Goal: Ask a question

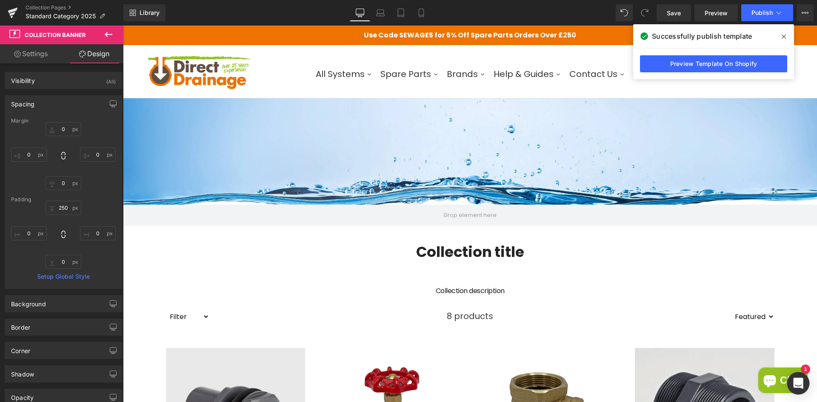
click at [803, 382] on div "Open Intercom Messenger" at bounding box center [798, 383] width 23 height 23
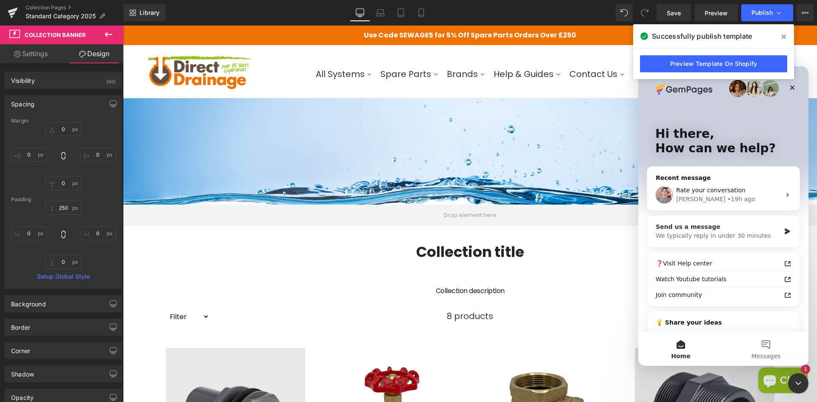
click at [733, 234] on div "We typically reply in under 30 minutes" at bounding box center [718, 235] width 125 height 9
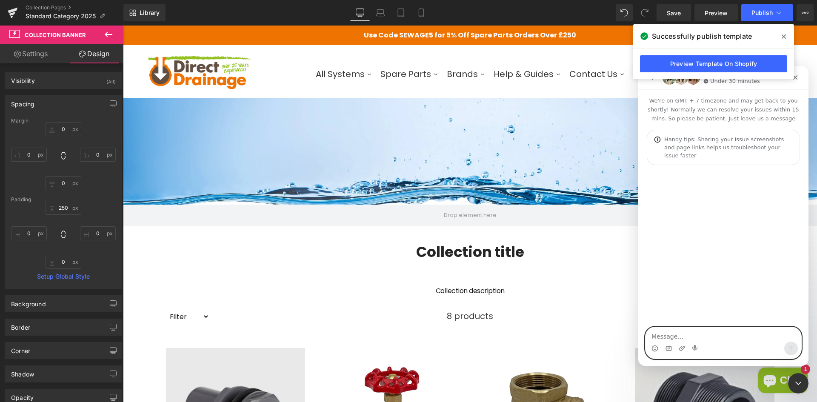
click at [696, 330] on textarea "Message…" at bounding box center [724, 334] width 156 height 14
click at [697, 332] on textarea "Message…" at bounding box center [724, 334] width 156 height 14
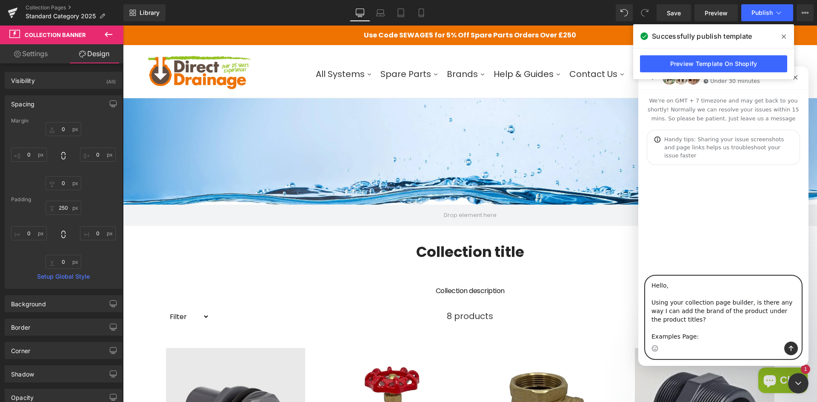
paste textarea "[URL][DOMAIN_NAME][PERSON_NAME]"
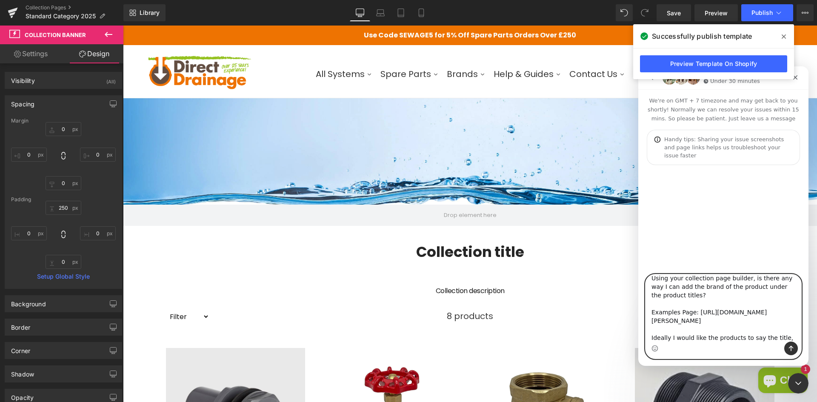
scroll to position [31, 0]
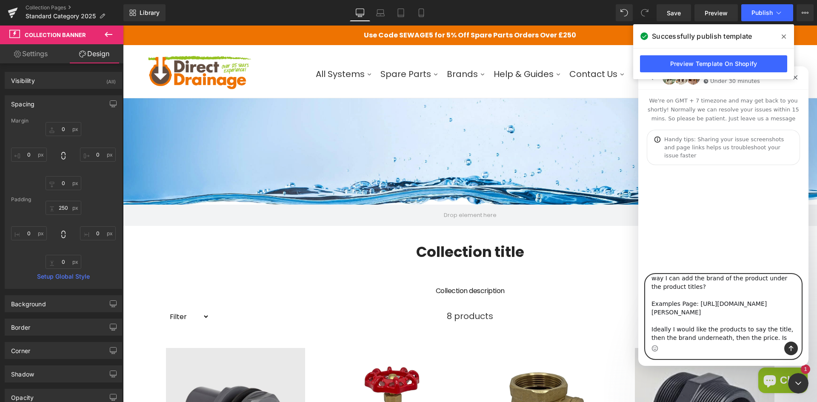
type textarea "Hello, Using your collection page builder, is there any way I can add the brand…"
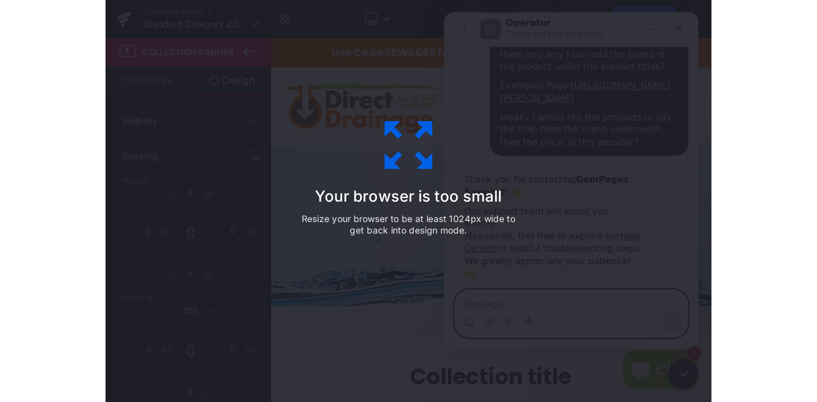
scroll to position [36, 0]
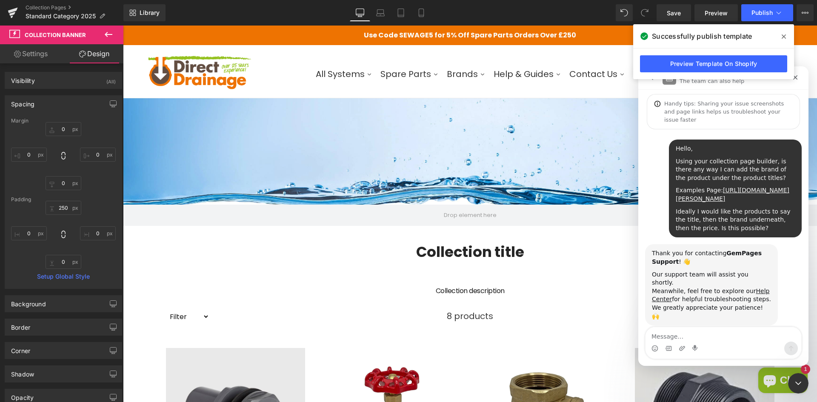
click at [331, 265] on div at bounding box center [408, 188] width 817 height 377
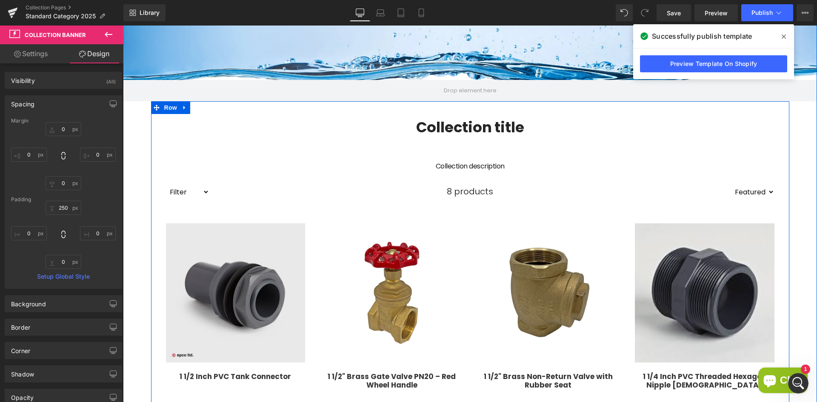
scroll to position [170, 0]
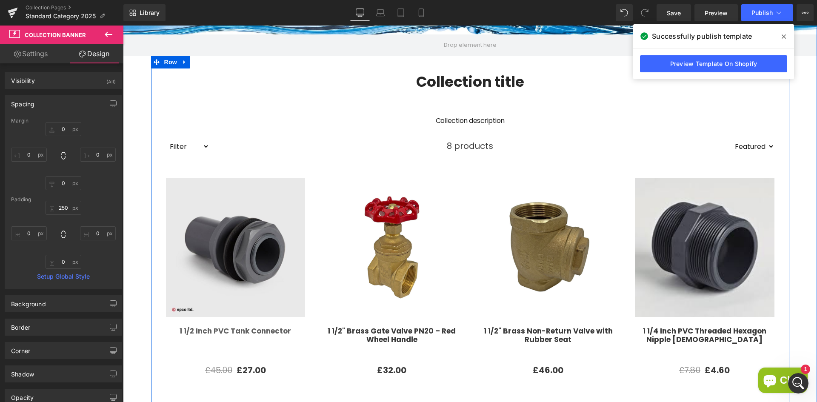
click at [243, 348] on div "1 1/2 Inch PVC Tank Connector (P) Title" at bounding box center [236, 345] width 140 height 37
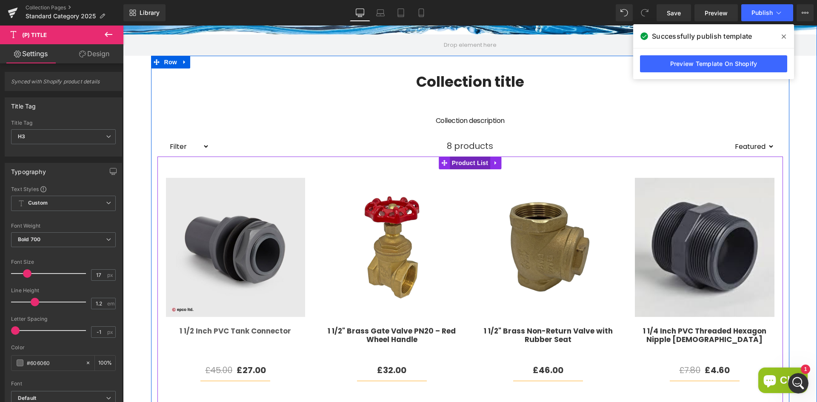
click at [458, 161] on span "Product List" at bounding box center [470, 163] width 40 height 13
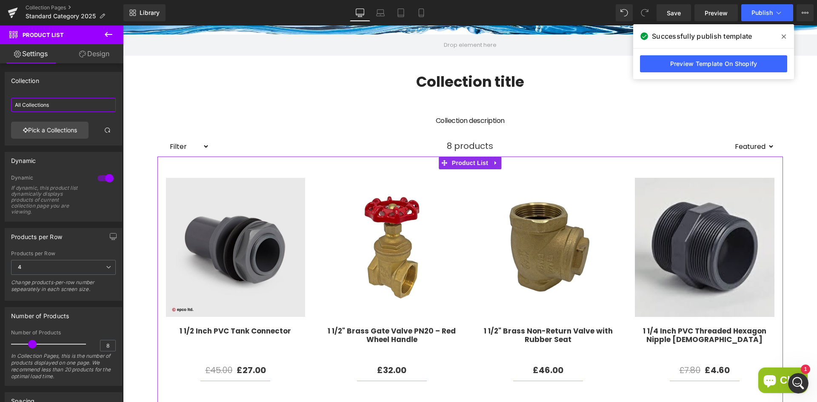
click at [60, 111] on input "All Collections" at bounding box center [63, 105] width 105 height 14
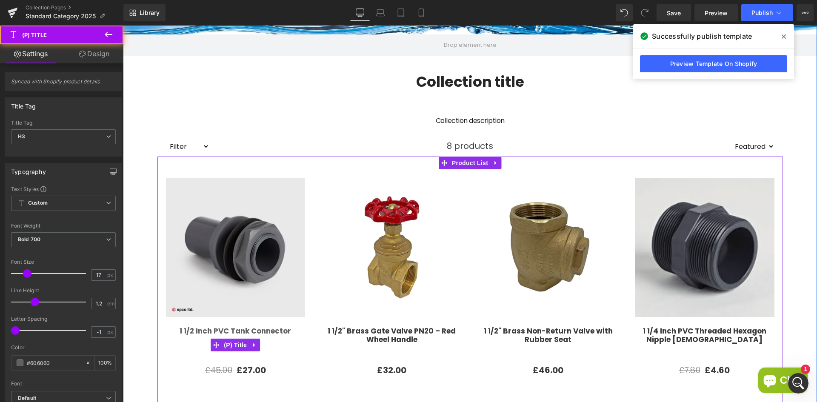
click at [219, 331] on link "1 1/2 Inch PVC Tank Connector" at bounding box center [235, 343] width 111 height 32
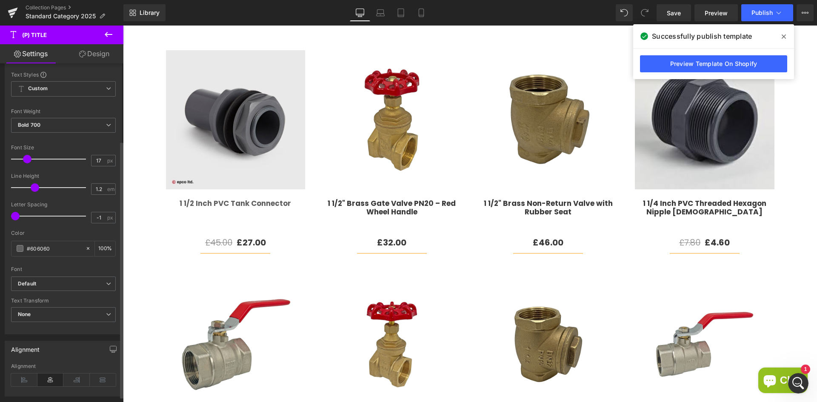
scroll to position [0, 0]
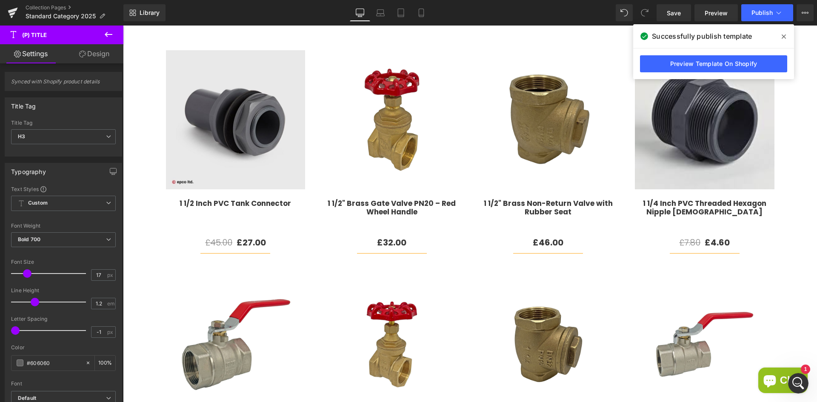
click at [109, 37] on icon at bounding box center [108, 34] width 10 height 10
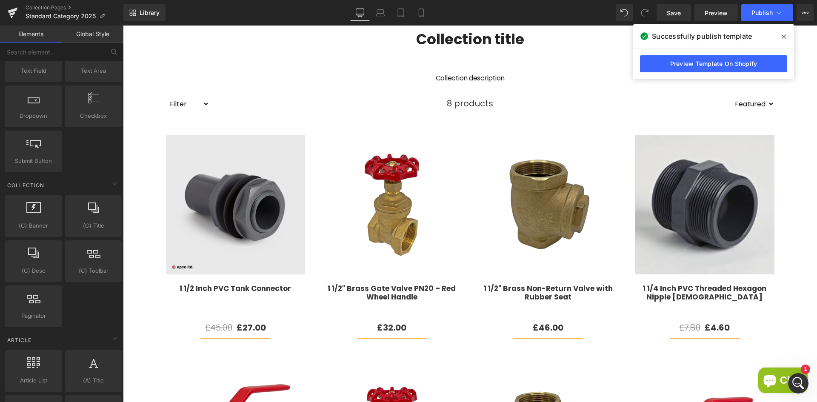
scroll to position [1277, 0]
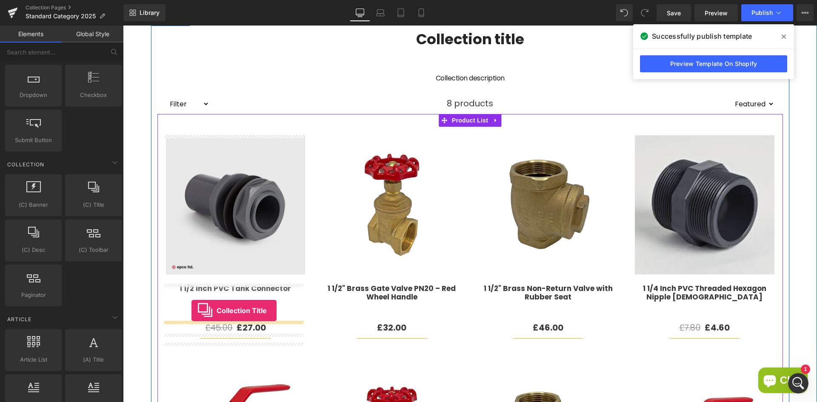
drag, startPoint x: 215, startPoint y: 225, endPoint x: 191, endPoint y: 311, distance: 88.8
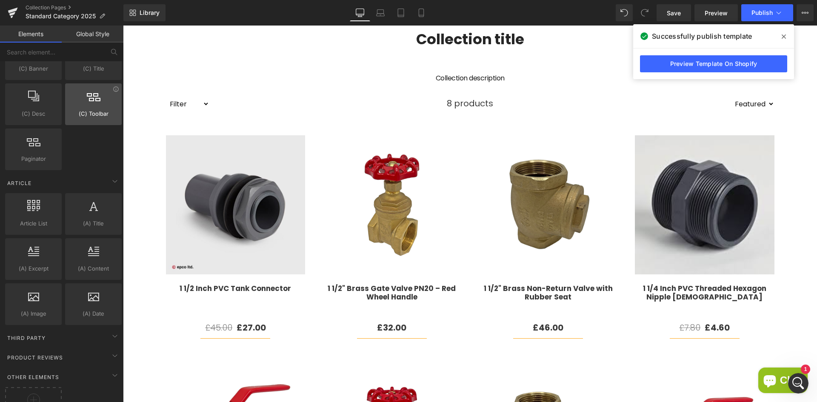
scroll to position [1446, 0]
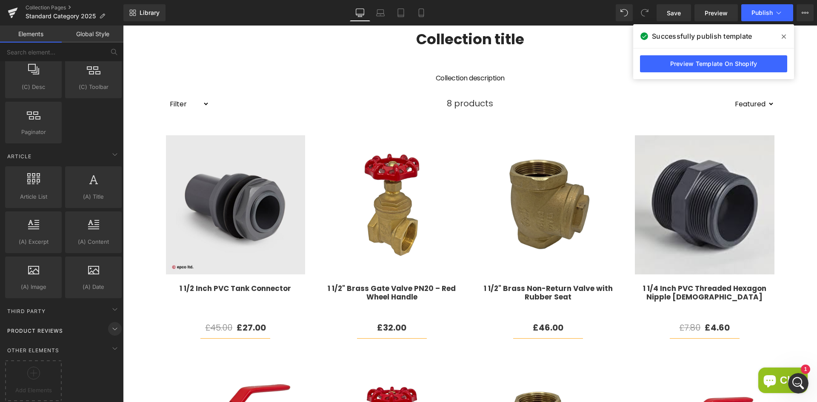
click at [110, 325] on icon at bounding box center [115, 329] width 10 height 10
click at [53, 327] on span "Product Reviews" at bounding box center [34, 331] width 57 height 8
drag, startPoint x: 50, startPoint y: 326, endPoint x: 38, endPoint y: 324, distance: 12.1
click at [38, 327] on span "Product Reviews" at bounding box center [34, 331] width 57 height 8
click at [50, 360] on div "Add Elements" at bounding box center [33, 380] width 57 height 41
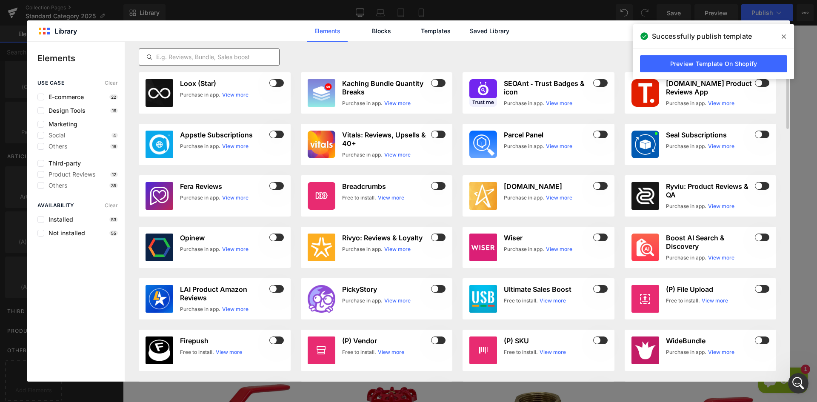
click at [219, 58] on input "text" at bounding box center [209, 57] width 140 height 10
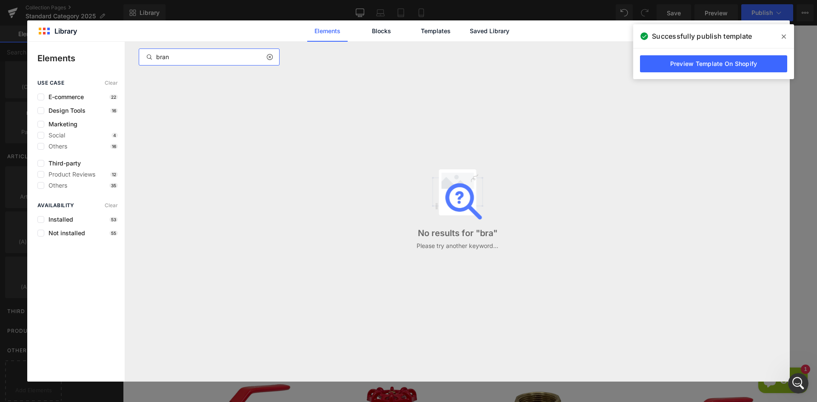
type input "brand"
drag, startPoint x: 155, startPoint y: 57, endPoint x: 148, endPoint y: 56, distance: 7.2
click at [148, 56] on div "brand" at bounding box center [209, 57] width 140 height 10
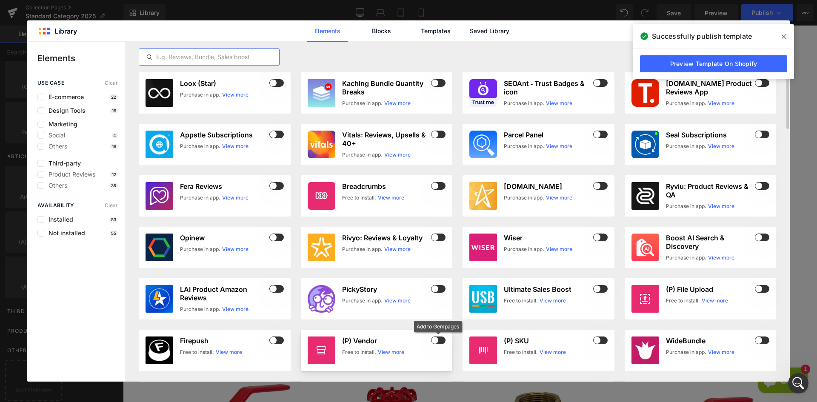
click at [436, 337] on span at bounding box center [438, 341] width 14 height 8
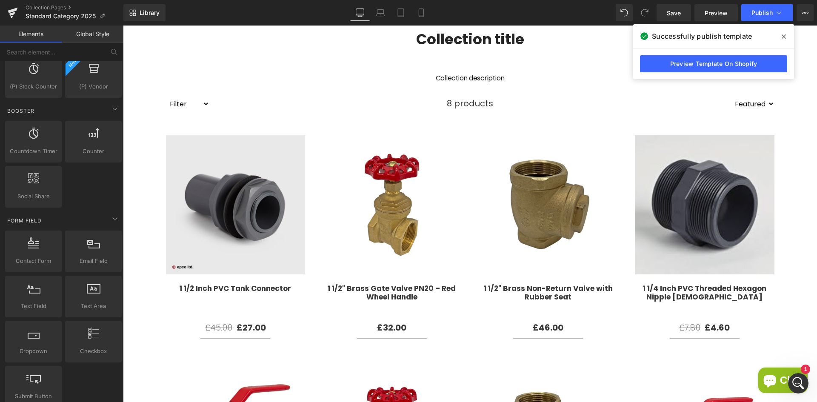
drag, startPoint x: 920, startPoint y: 252, endPoint x: 797, endPoint y: 226, distance: 125.6
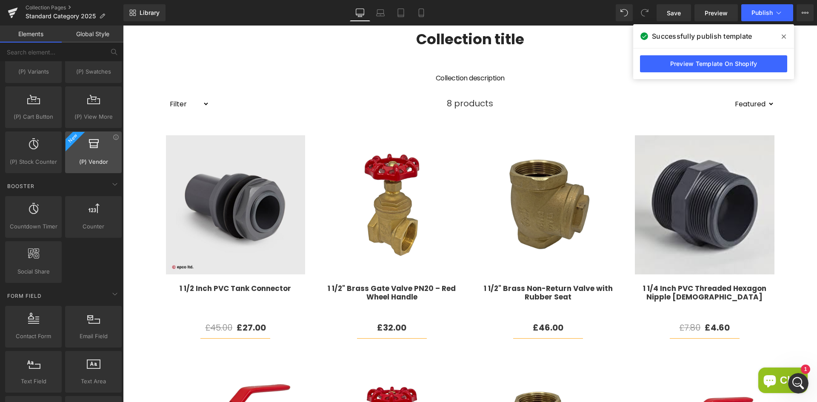
scroll to position [850, 0]
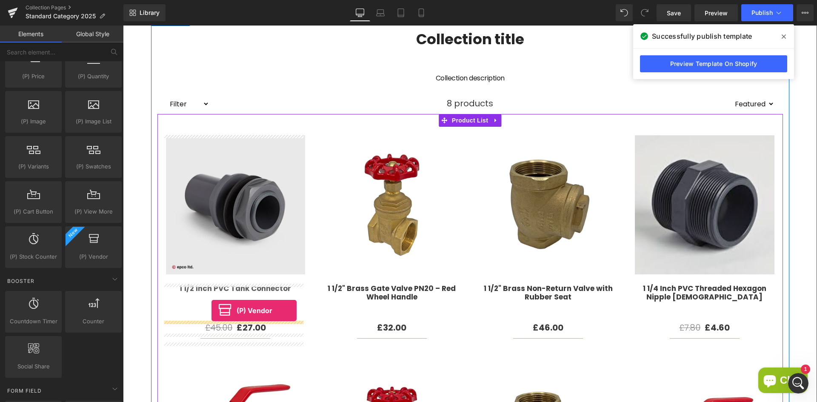
drag, startPoint x: 209, startPoint y: 262, endPoint x: 211, endPoint y: 311, distance: 49.0
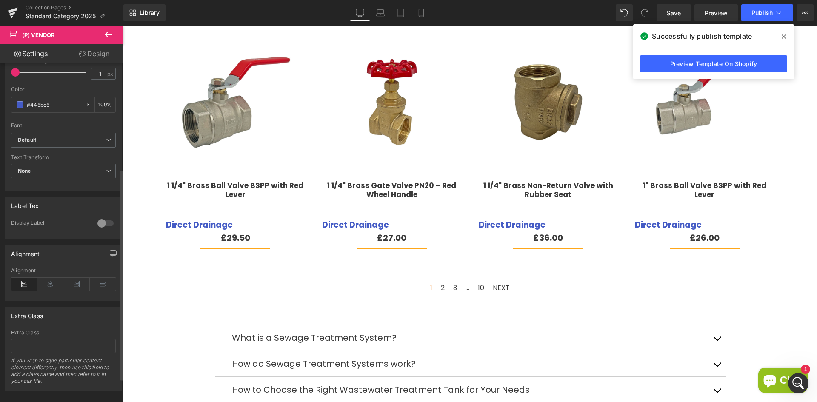
scroll to position [209, 0]
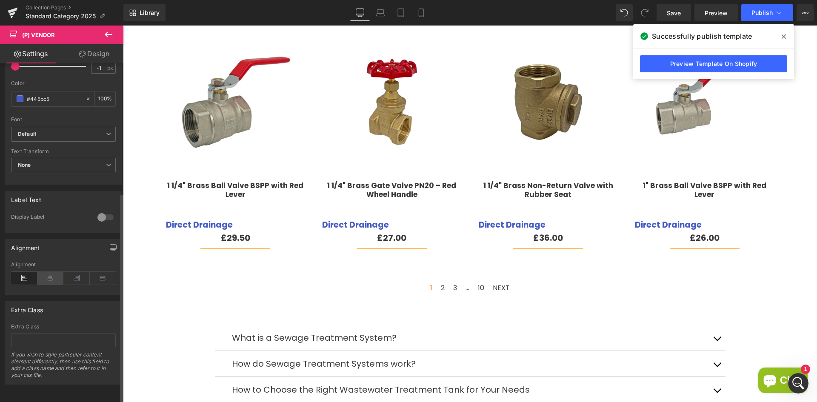
click at [50, 272] on icon at bounding box center [50, 278] width 26 height 13
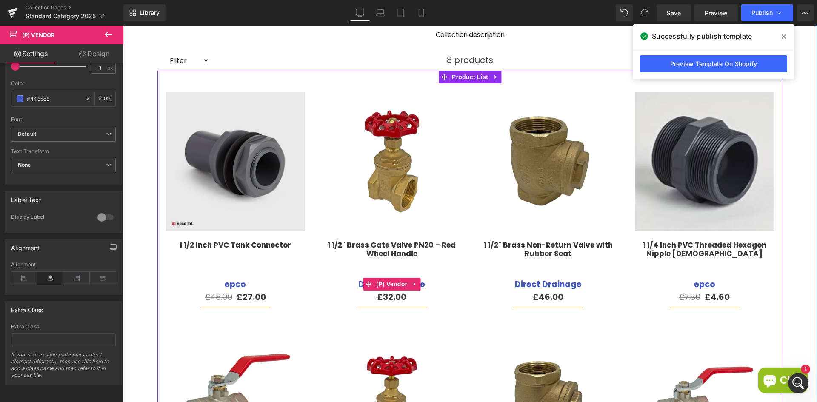
scroll to position [255, 0]
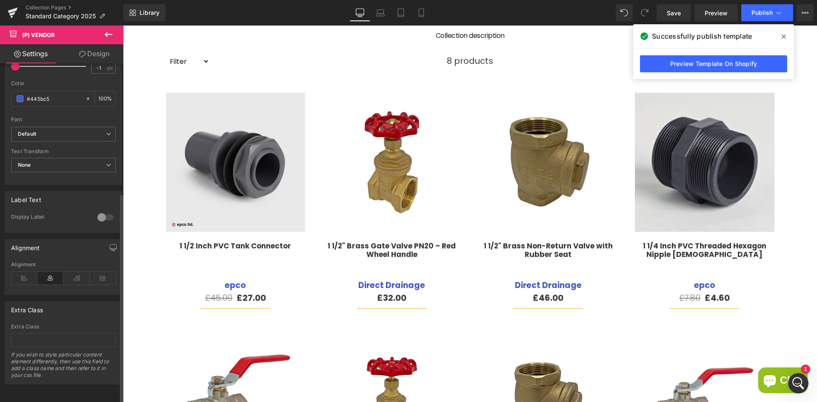
click at [104, 214] on div at bounding box center [105, 218] width 20 height 14
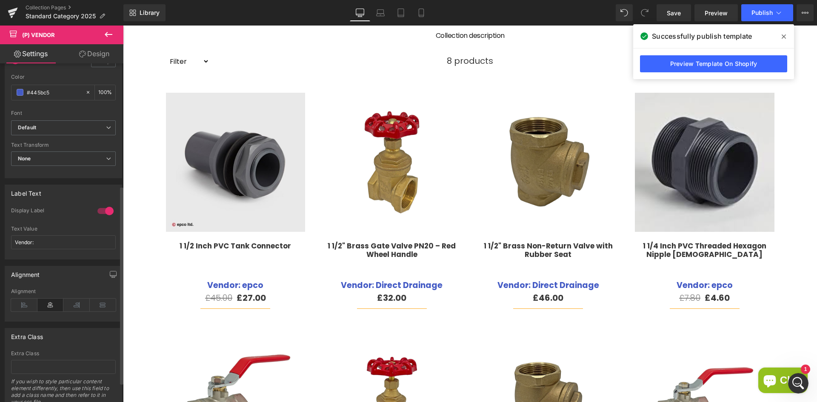
click at [105, 211] on div at bounding box center [105, 211] width 20 height 14
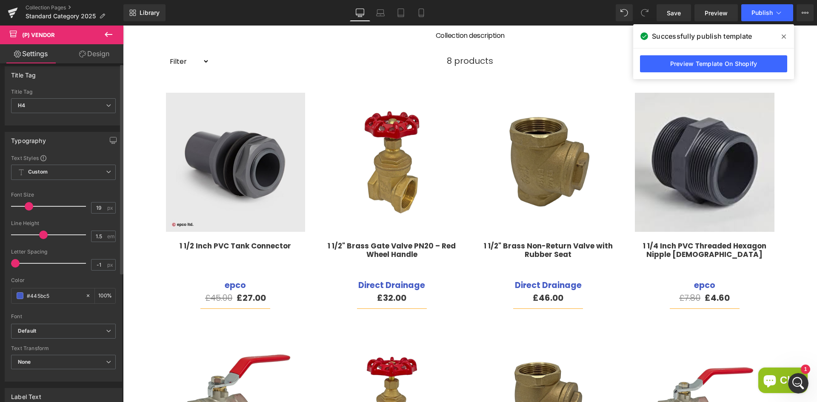
scroll to position [0, 0]
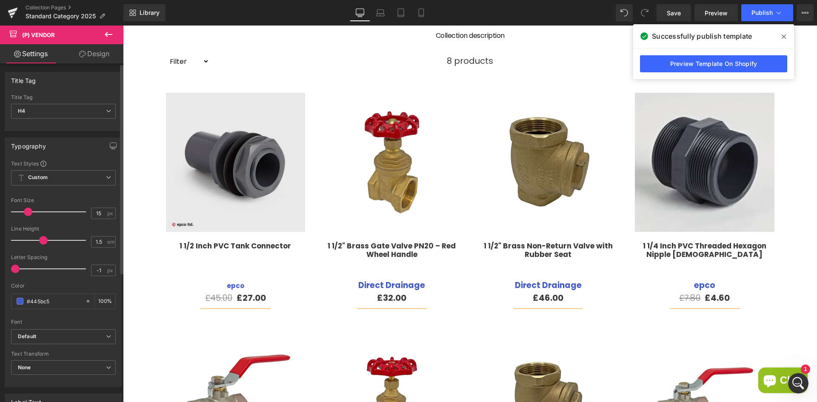
click at [27, 210] on span at bounding box center [28, 212] width 9 height 9
type input "16"
click at [28, 209] on span at bounding box center [27, 212] width 9 height 9
click at [18, 303] on span at bounding box center [20, 301] width 7 height 7
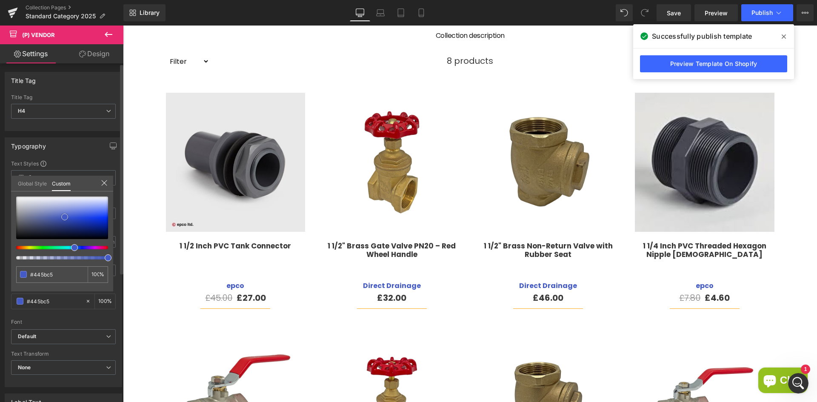
type input "#6a74a3"
type input "#8087a1"
type input "#898e9e"
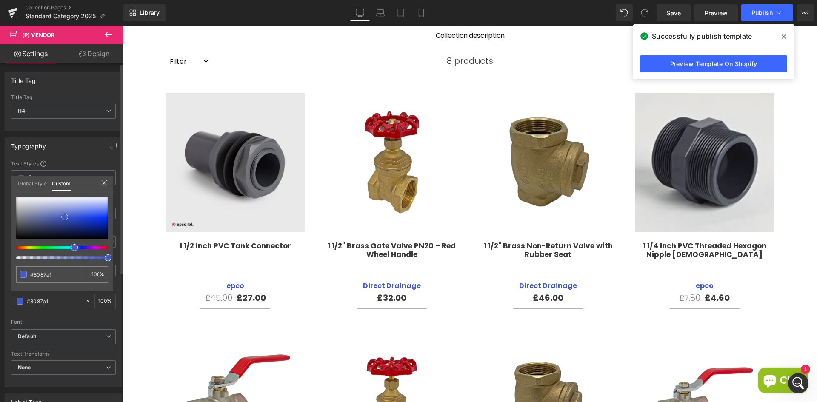
type input "#898e9e"
type input "#8f9198"
type input "#959597"
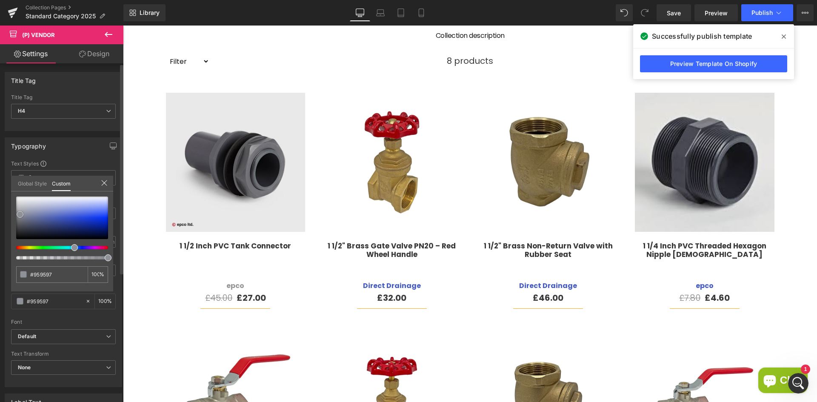
type input "#999999"
type input "#9b9b9b"
type input "#a3a3a3"
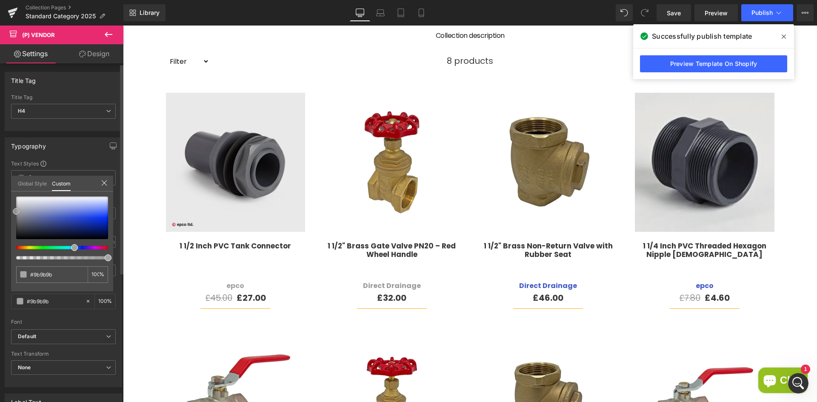
type input "#a3a3a3"
type input "#aaaaaa"
drag, startPoint x: 25, startPoint y: 214, endPoint x: 10, endPoint y: 211, distance: 15.4
click at [10, 211] on div "Typography Text Styles Custom Custom Setup Global Style Custom Setup Global Sty…" at bounding box center [63, 259] width 127 height 257
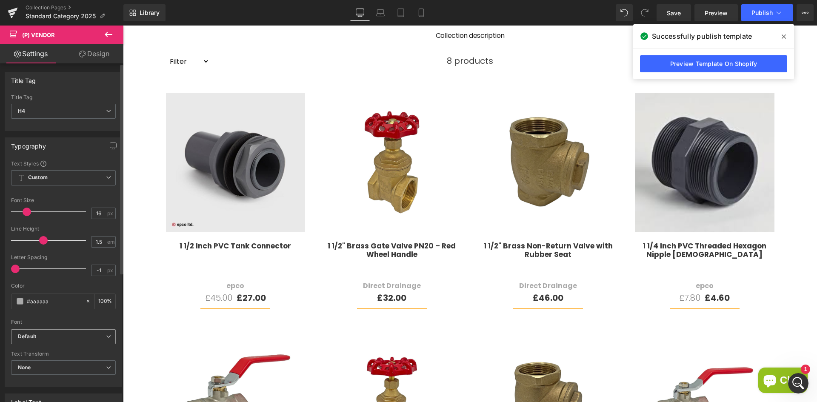
click at [37, 335] on b "Default" at bounding box center [62, 336] width 88 height 7
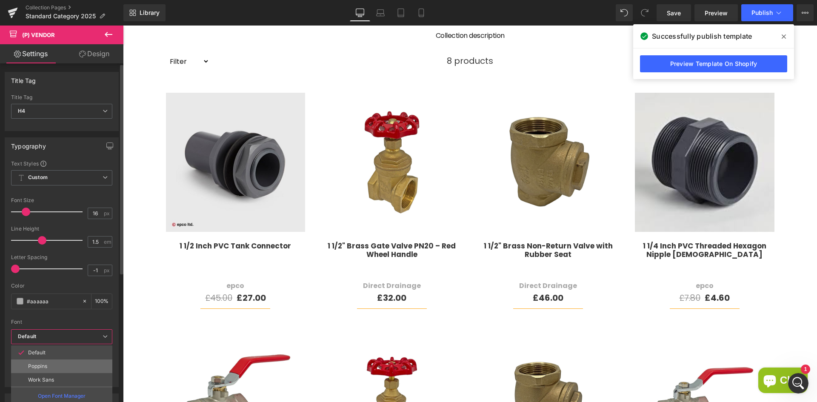
click at [34, 363] on p "Poppins" at bounding box center [37, 366] width 19 height 6
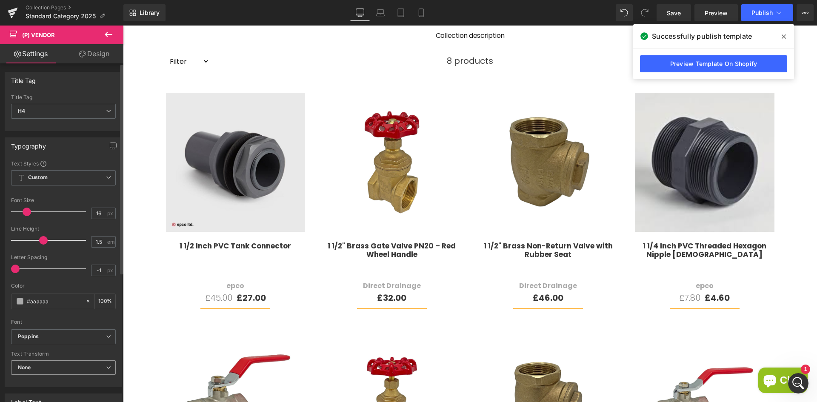
click at [44, 368] on span "None" at bounding box center [63, 367] width 105 height 15
click at [28, 396] on div "Uppercase" at bounding box center [37, 395] width 27 height 6
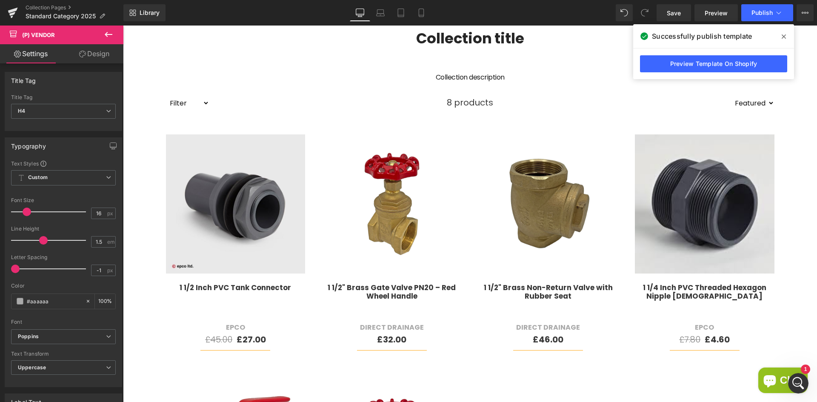
scroll to position [213, 0]
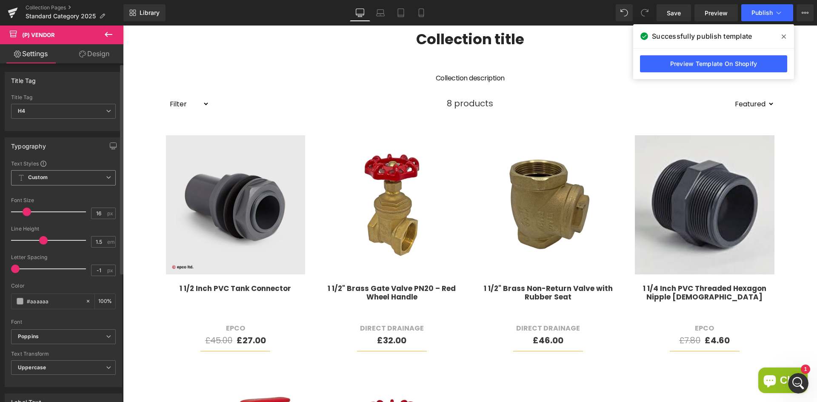
click at [71, 181] on span "Custom Setup Global Style" at bounding box center [63, 177] width 105 height 15
click at [71, 181] on span "Custom Setup Global Style" at bounding box center [61, 177] width 101 height 15
click at [76, 111] on span "H4" at bounding box center [63, 111] width 105 height 15
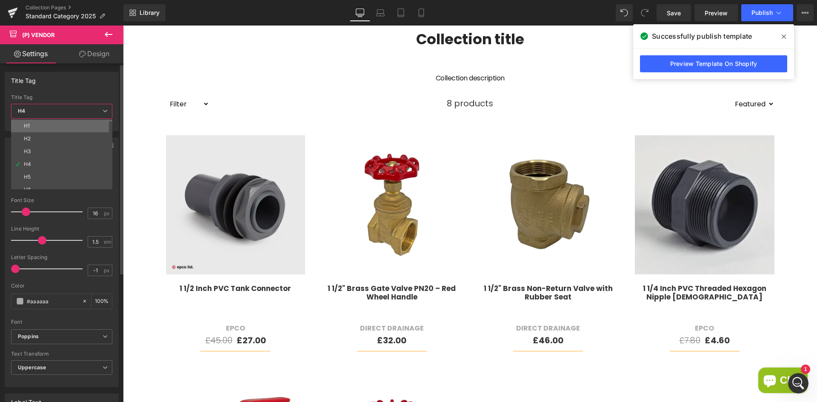
click at [57, 126] on li "H1" at bounding box center [63, 126] width 105 height 13
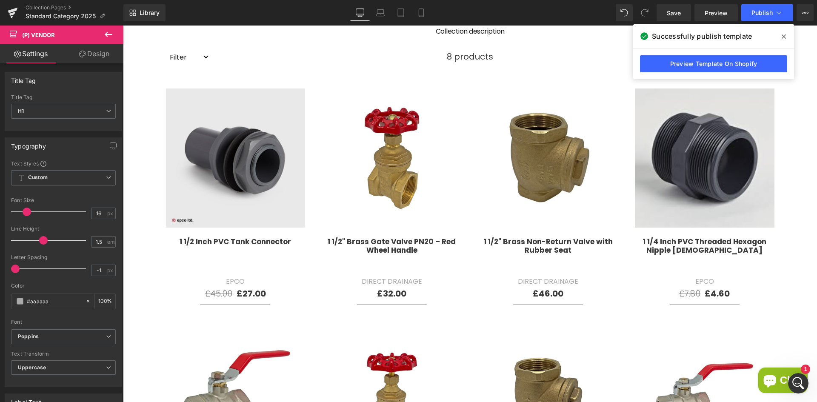
scroll to position [255, 0]
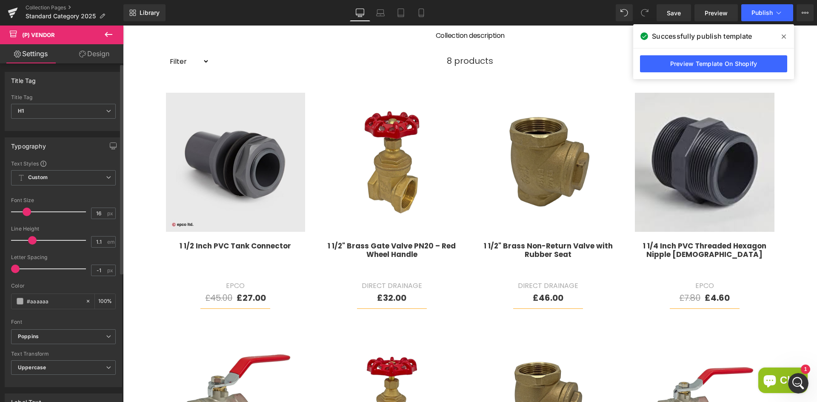
drag, startPoint x: 43, startPoint y: 240, endPoint x: 34, endPoint y: 240, distance: 9.8
click at [34, 240] on span at bounding box center [32, 240] width 9 height 9
type input "1.4"
drag, startPoint x: 31, startPoint y: 241, endPoint x: 39, endPoint y: 241, distance: 8.1
click at [39, 241] on span at bounding box center [41, 240] width 9 height 9
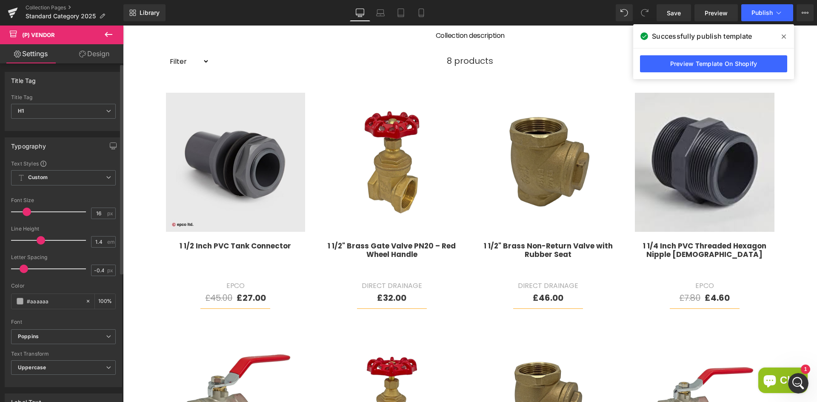
drag, startPoint x: 13, startPoint y: 268, endPoint x: 22, endPoint y: 268, distance: 8.5
click at [22, 268] on span at bounding box center [24, 269] width 9 height 9
drag, startPoint x: 24, startPoint y: 269, endPoint x: 2, endPoint y: 269, distance: 22.1
click at [2, 269] on div "Typography Text Styles Custom Custom Setup Global Style Custom Setup Global Sty…" at bounding box center [63, 259] width 127 height 257
drag, startPoint x: 16, startPoint y: 269, endPoint x: 47, endPoint y: 268, distance: 31.1
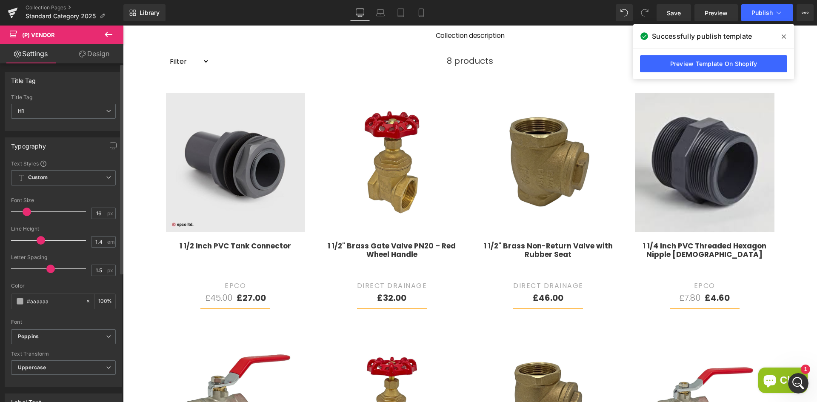
click at [47, 268] on span at bounding box center [50, 269] width 9 height 9
drag, startPoint x: 47, startPoint y: 268, endPoint x: 42, endPoint y: 267, distance: 5.5
click at [42, 267] on span at bounding box center [45, 269] width 9 height 9
click at [38, 267] on span at bounding box center [42, 269] width 9 height 9
drag, startPoint x: 39, startPoint y: 268, endPoint x: 31, endPoint y: 268, distance: 8.5
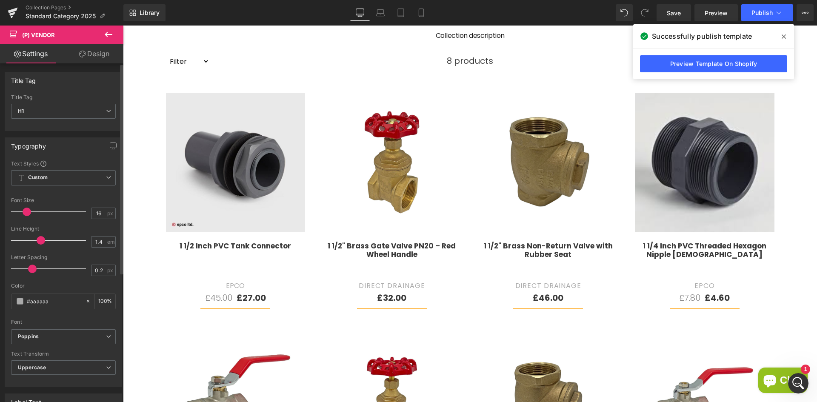
click at [31, 268] on span at bounding box center [32, 269] width 9 height 9
type input "0.4"
click at [33, 268] on span at bounding box center [33, 269] width 9 height 9
click at [81, 213] on div "Font Size 16 px" at bounding box center [63, 211] width 105 height 29
type input "14"
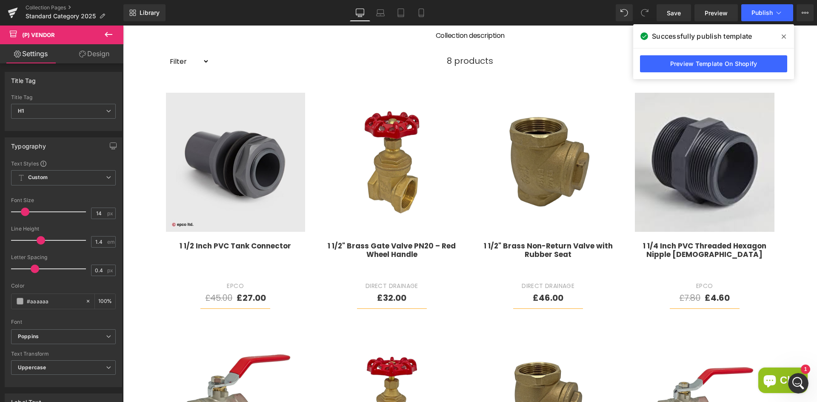
click at [35, 299] on input "#aaaaaa" at bounding box center [54, 301] width 54 height 9
click at [19, 298] on span at bounding box center [20, 301] width 7 height 7
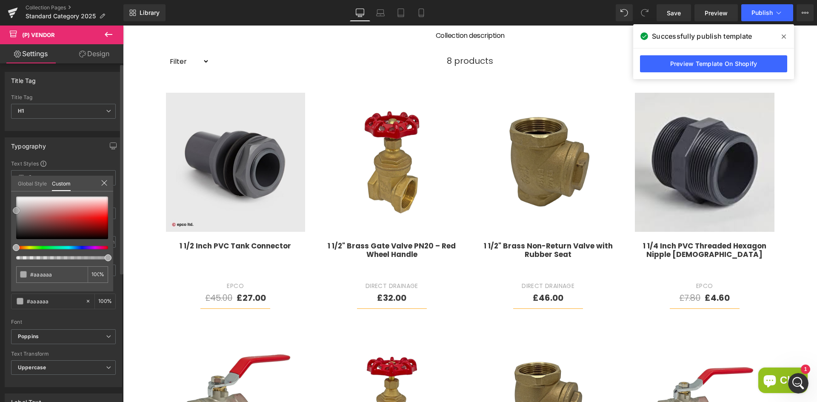
type input "#858383"
type input "#848484"
type input "#878787"
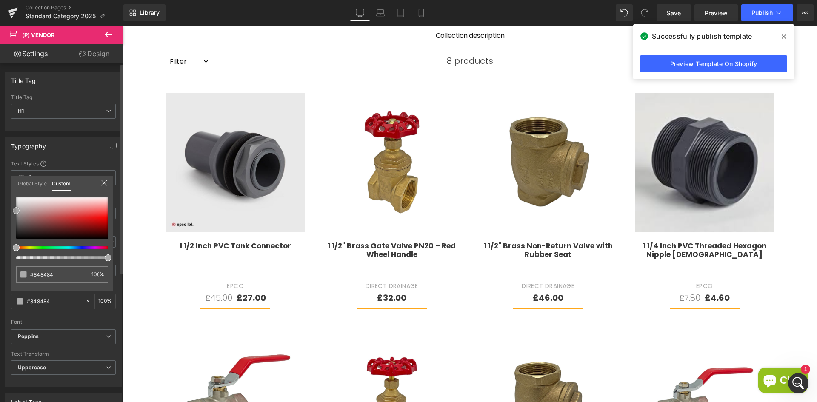
type input "#878787"
type input "#898989"
drag, startPoint x: 17, startPoint y: 217, endPoint x: 11, endPoint y: 215, distance: 5.8
click at [11, 216] on div "#898989 100 %" at bounding box center [62, 244] width 102 height 95
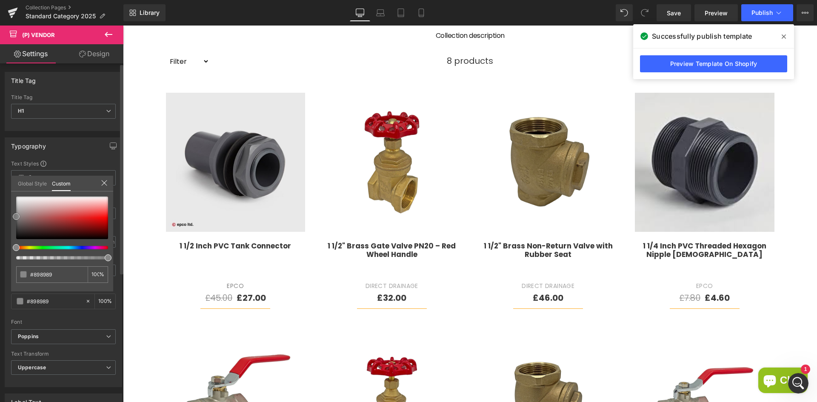
type input "#8c8c8c"
click at [8, 213] on div "Typography Text Styles Custom Custom Setup Global Style Custom Setup Global Sty…" at bounding box center [63, 259] width 127 height 257
click at [683, 14] on link "Save" at bounding box center [674, 12] width 34 height 17
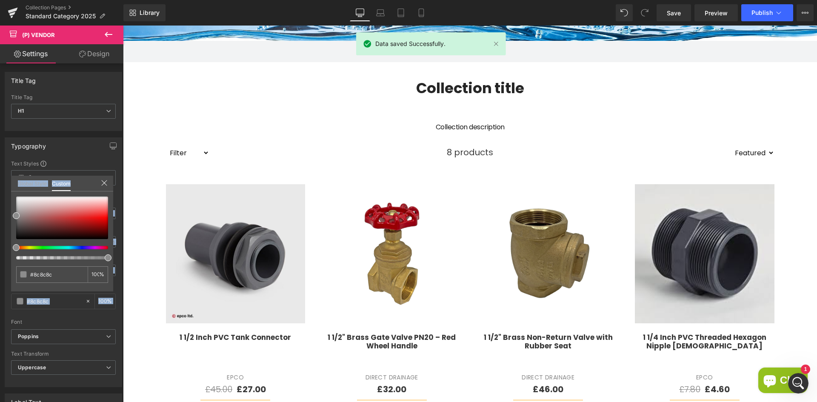
scroll to position [0, 0]
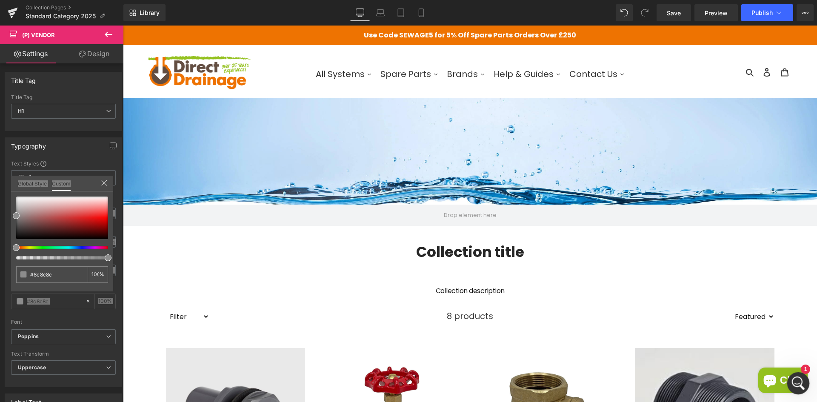
click at [801, 386] on div "Open Intercom Messenger" at bounding box center [797, 382] width 28 height 28
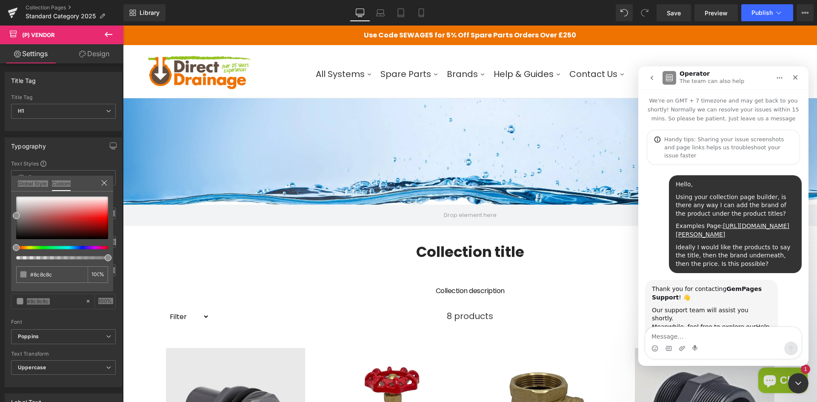
scroll to position [36, 0]
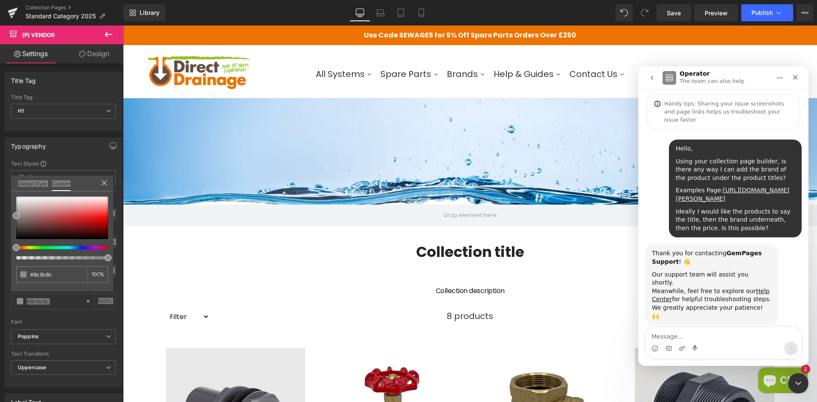
click at [691, 333] on textarea "Message…" at bounding box center [724, 334] width 156 height 14
type textarea "Ignore me, I found and installed the additional"
click at [109, 39] on div at bounding box center [408, 188] width 817 height 377
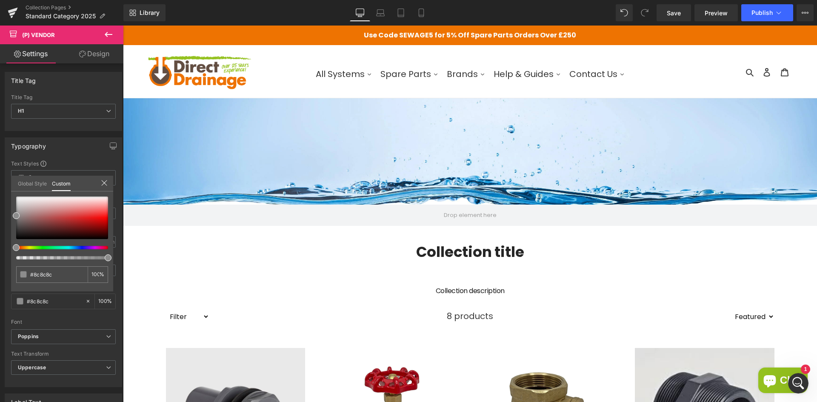
click at [107, 36] on icon at bounding box center [108, 34] width 10 height 10
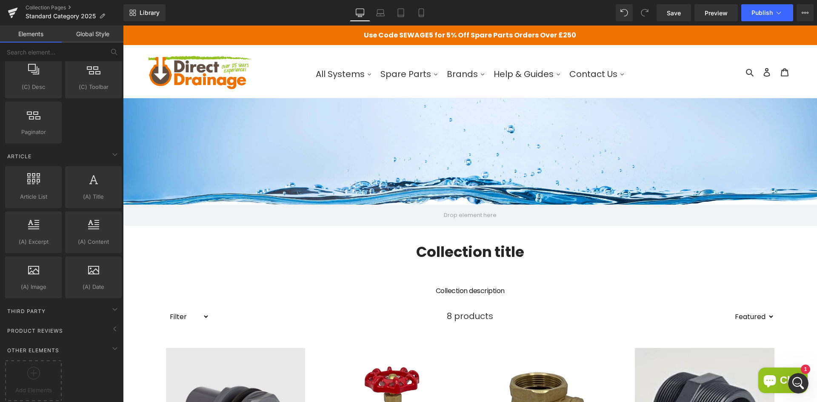
scroll to position [1191, 0]
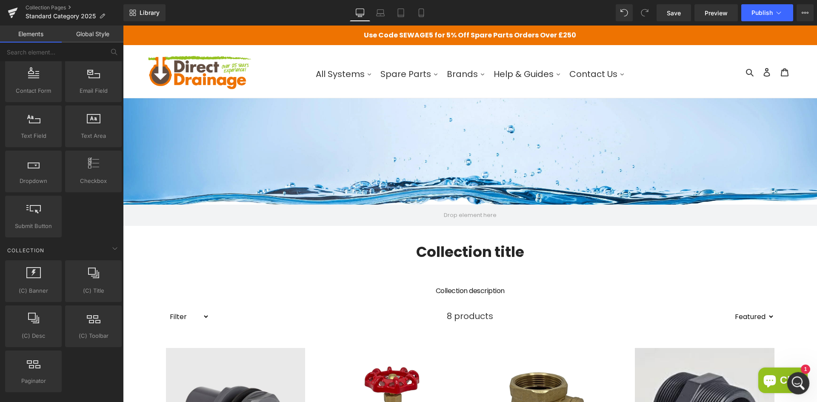
click at [802, 379] on icon "Open Intercom Messenger" at bounding box center [797, 382] width 14 height 14
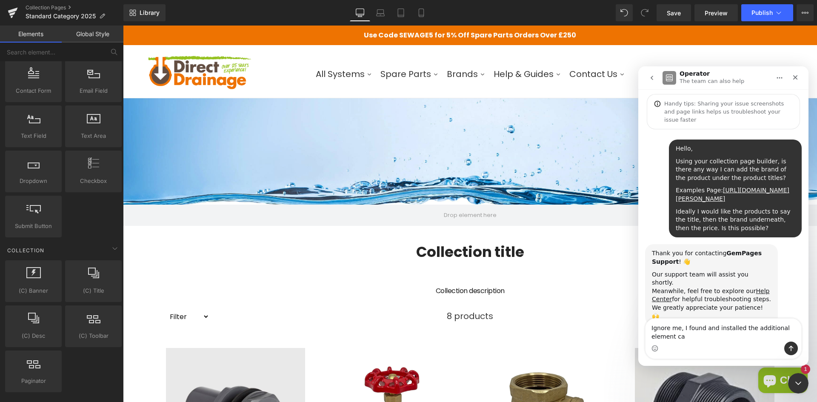
scroll to position [44, 0]
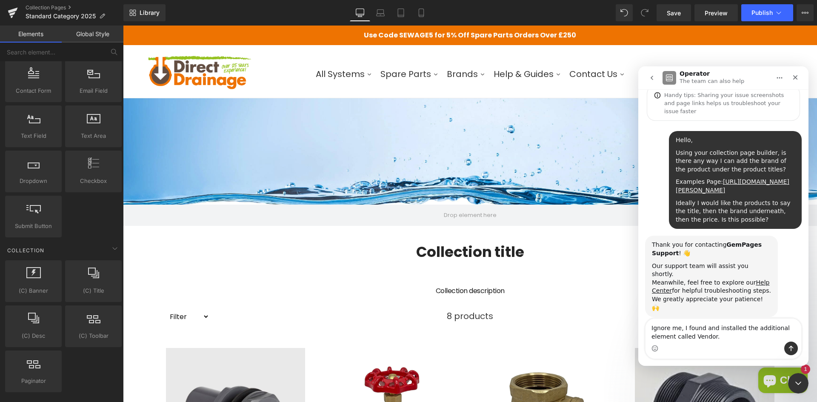
type textarea "Ignore me, I found and installed the additional element called Vendor."
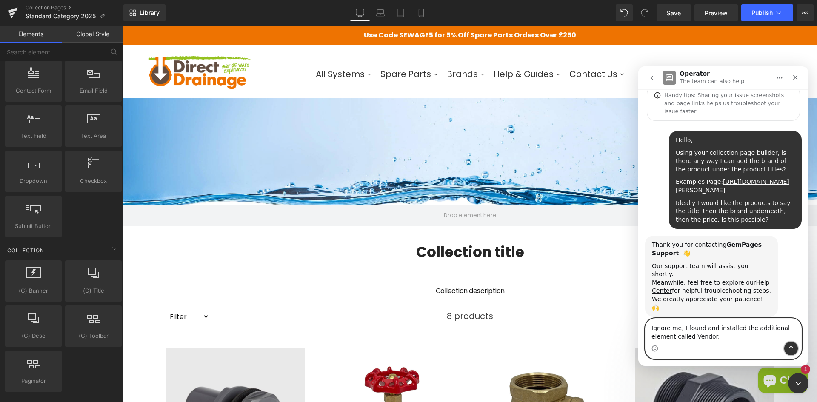
click at [794, 349] on icon "Send a message…" at bounding box center [791, 348] width 7 height 7
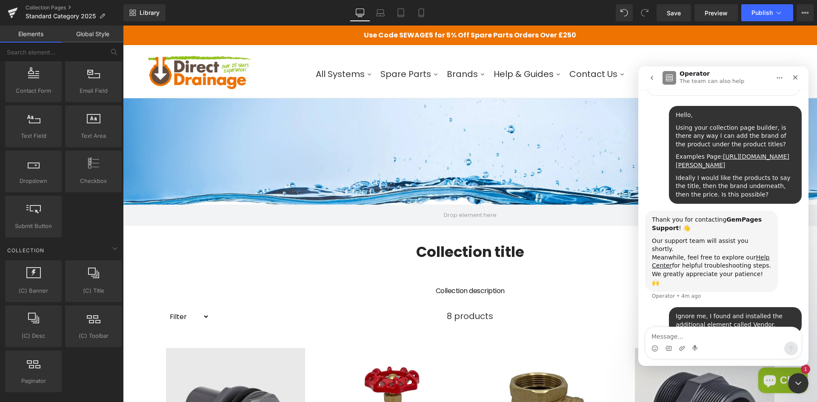
click at [681, 13] on div at bounding box center [408, 188] width 817 height 377
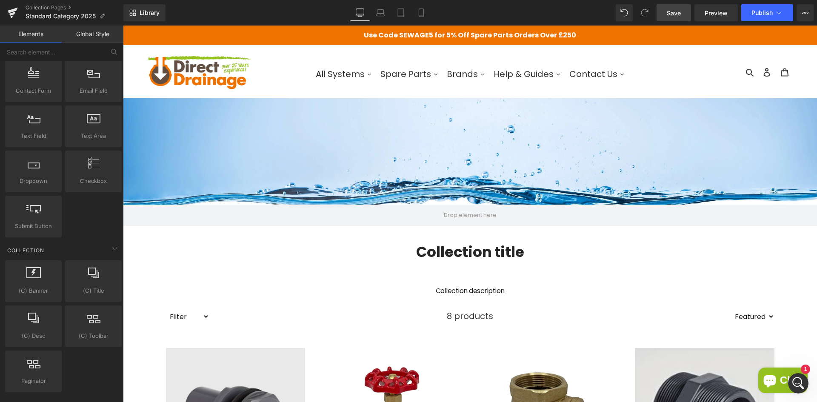
drag, startPoint x: 676, startPoint y: 11, endPoint x: 578, endPoint y: 60, distance: 109.0
click at [676, 11] on span "Save" at bounding box center [674, 13] width 14 height 9
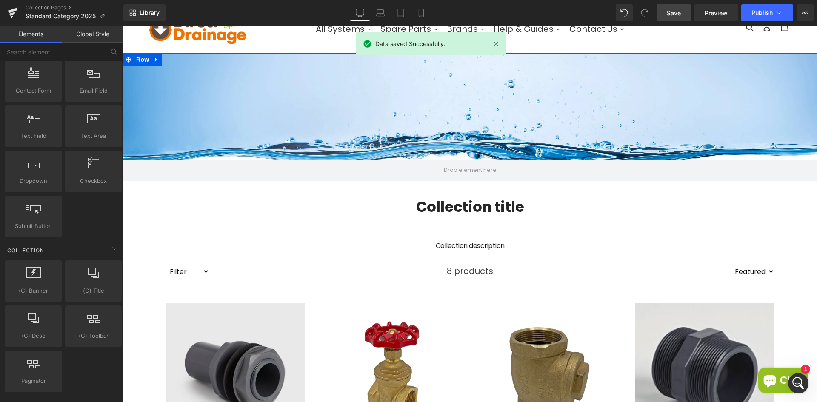
scroll to position [43, 0]
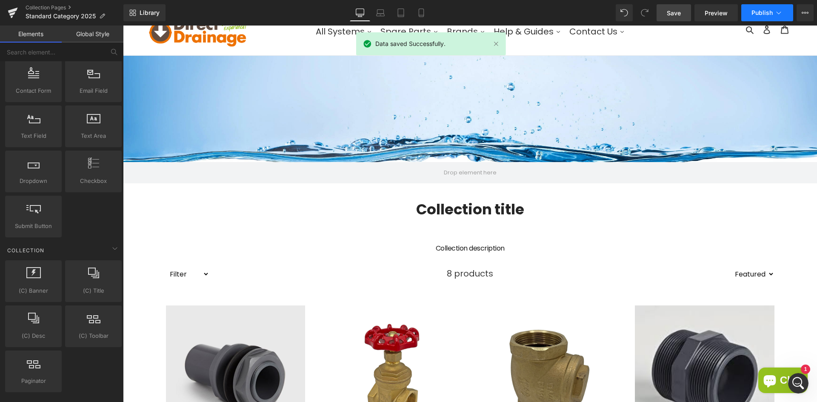
click at [758, 5] on button "Publish" at bounding box center [767, 12] width 52 height 17
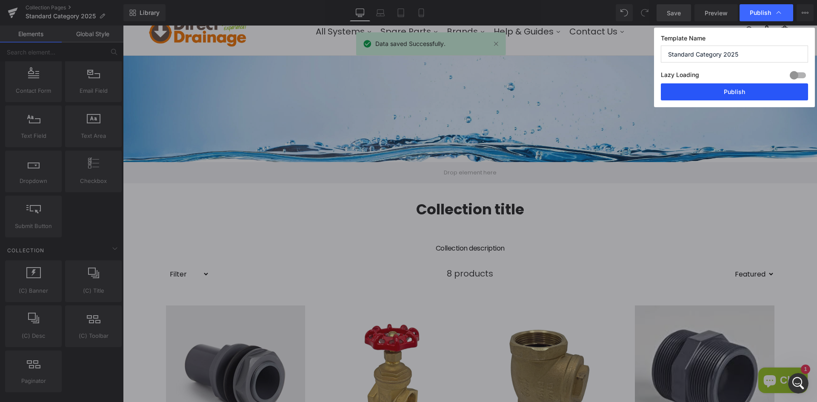
drag, startPoint x: 724, startPoint y: 88, endPoint x: 494, endPoint y: 70, distance: 230.5
click at [724, 88] on button "Publish" at bounding box center [734, 91] width 147 height 17
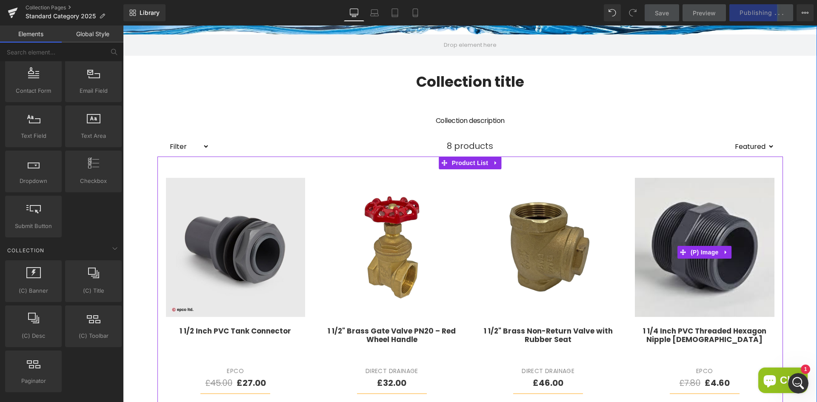
scroll to position [85, 0]
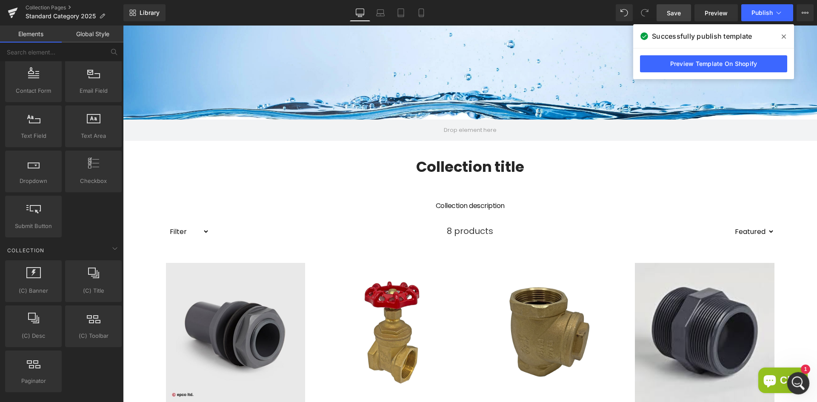
click at [797, 380] on icon "Open Intercom Messenger" at bounding box center [797, 382] width 14 height 14
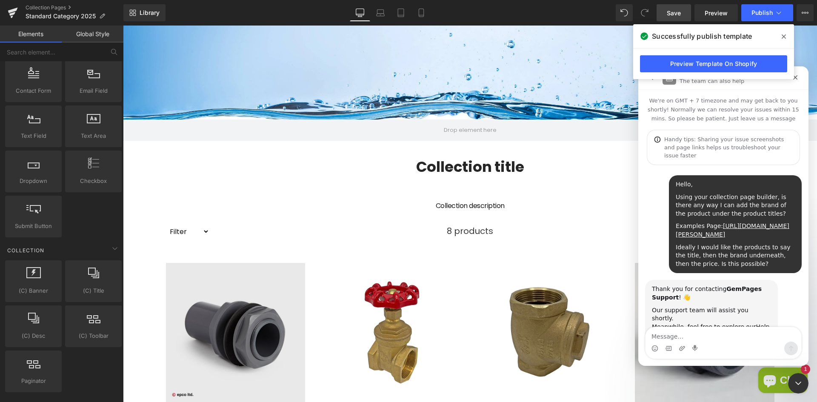
scroll to position [69, 0]
